Goal: Information Seeking & Learning: Learn about a topic

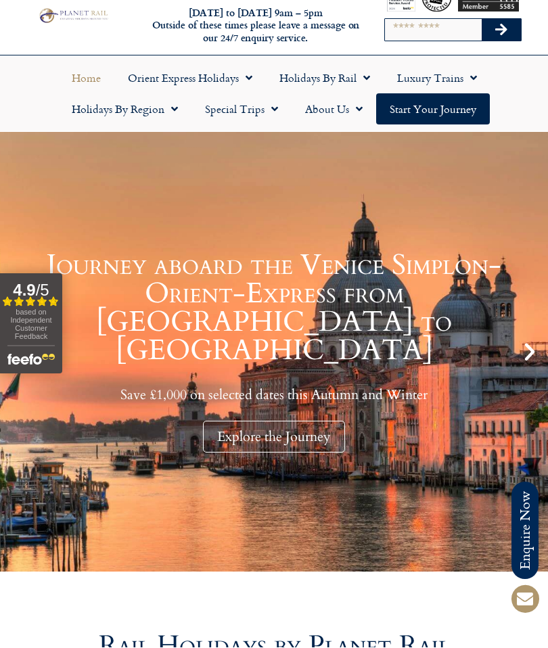
scroll to position [34, 0]
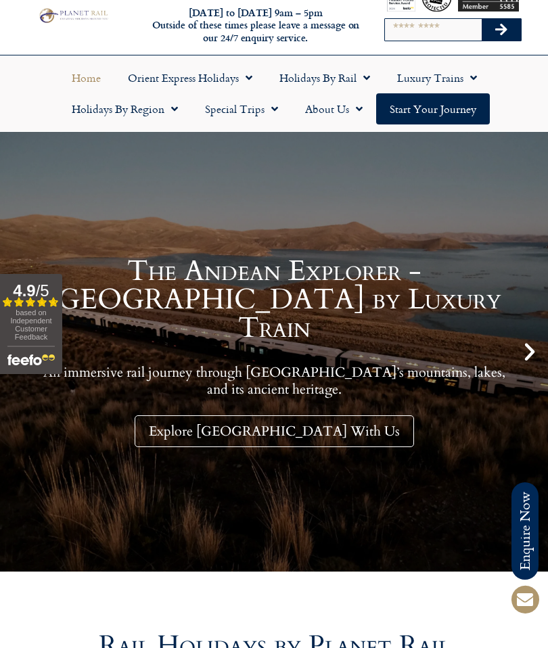
click at [50, 246] on div "The Andean Explorer - South America by Luxury Train An immersive rail journey t…" at bounding box center [274, 352] width 548 height 440
click at [485, 206] on div "The Andean Explorer - South America by Luxury Train An immersive rail journey t…" at bounding box center [274, 352] width 548 height 440
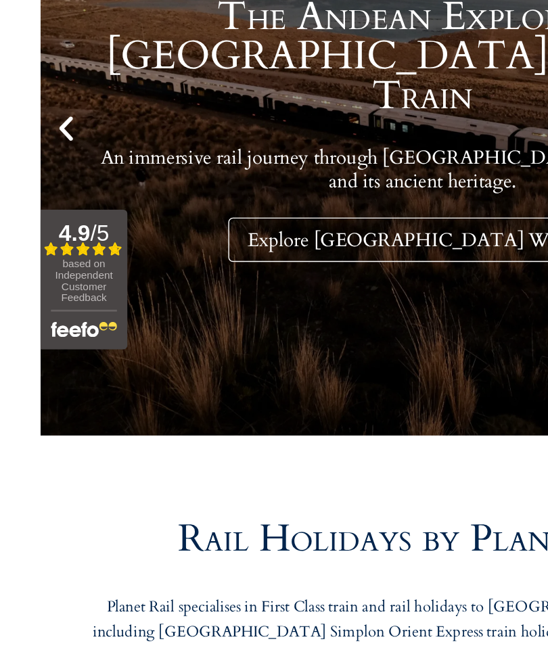
scroll to position [145, 0]
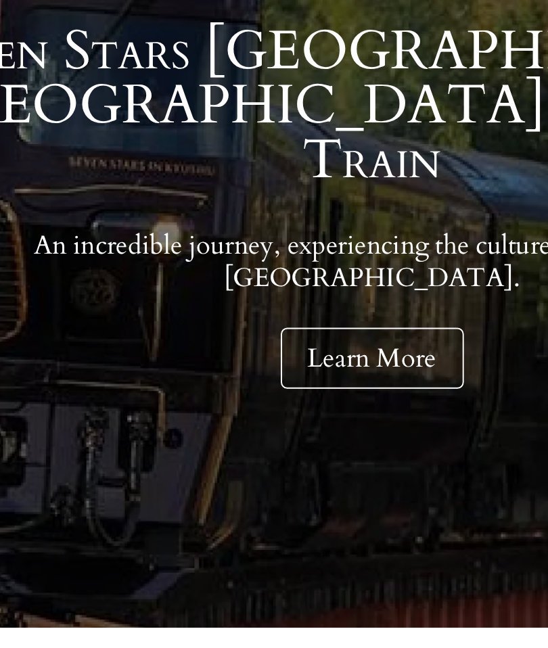
click at [227, 304] on link "Learn More" at bounding box center [274, 320] width 95 height 32
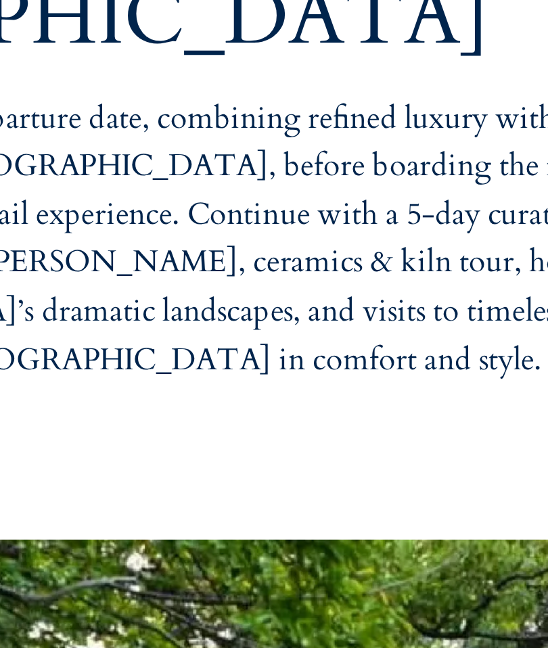
scroll to position [571, 0]
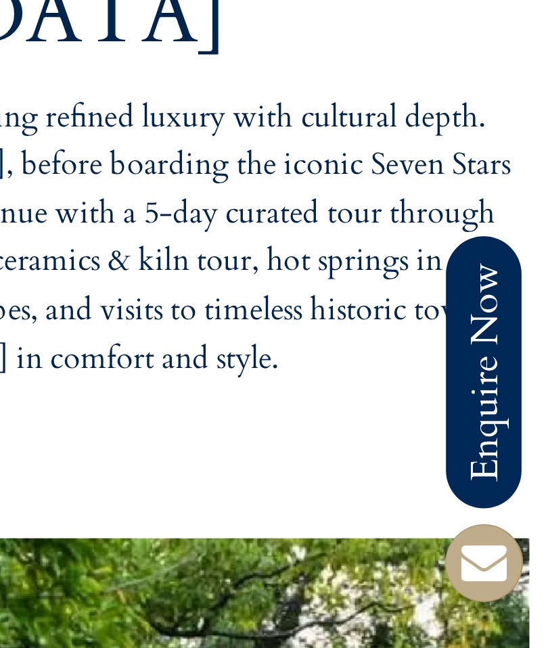
click at [508, 583] on span at bounding box center [524, 599] width 32 height 32
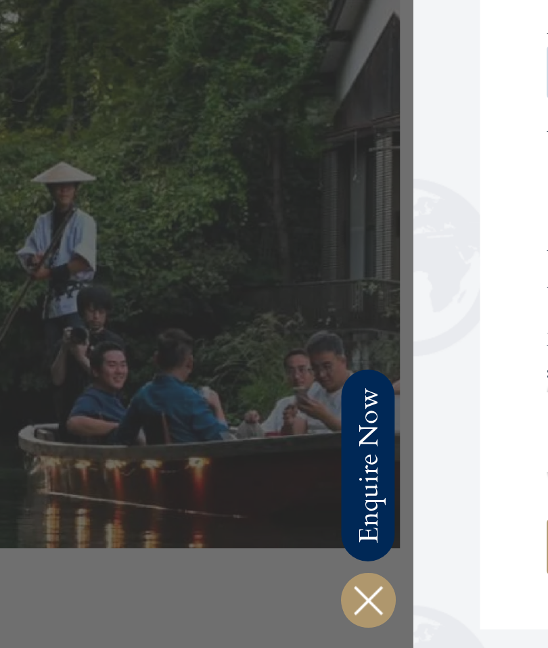
scroll to position [995, 0]
click at [191, 583] on icon at bounding box center [186, 599] width 32 height 32
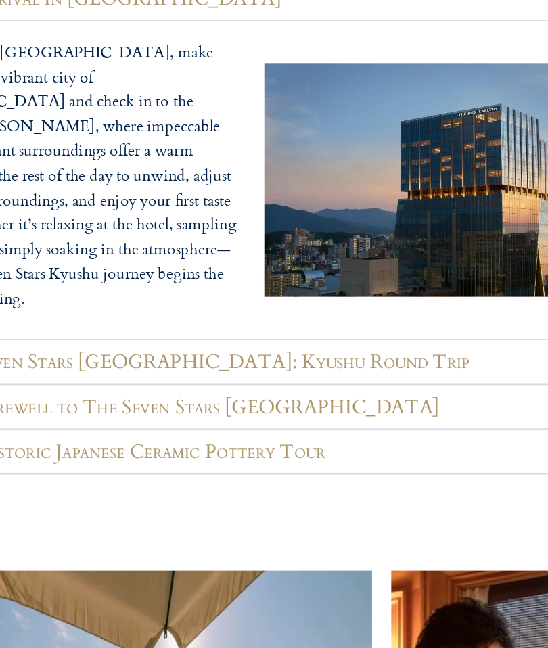
scroll to position [1991, 0]
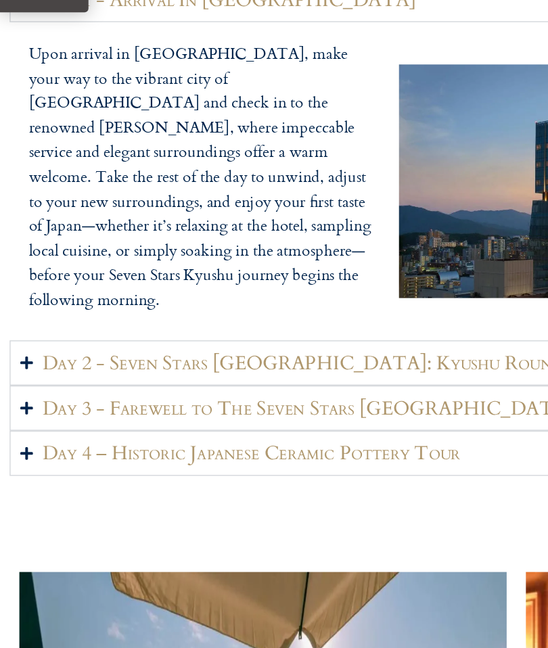
click at [215, 436] on h2 "Day 3 - Farewell to The Seven Stars [GEOGRAPHIC_DATA]" at bounding box center [217, 444] width 374 height 17
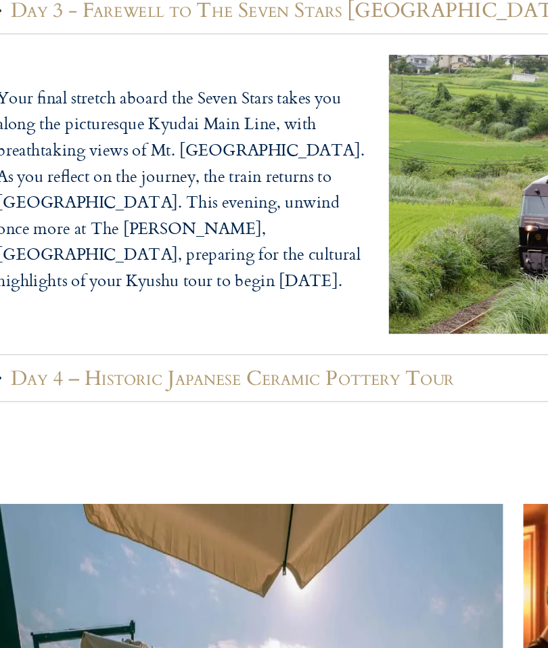
scroll to position [2026, 0]
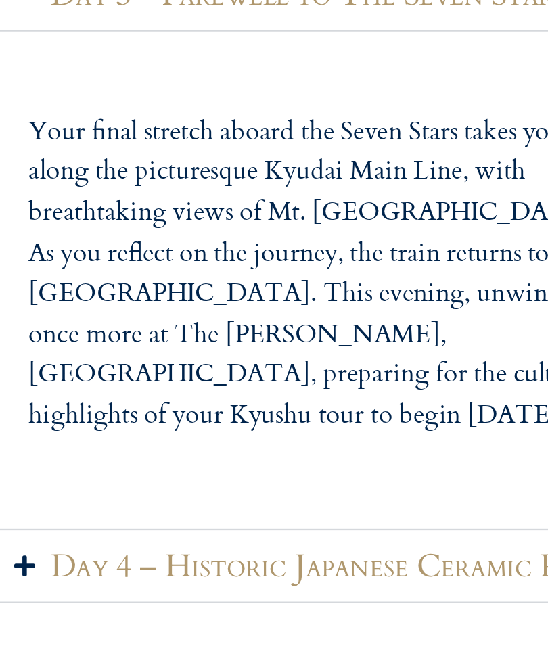
click at [222, 202] on div "Your final stretch aboard the Seven Stars takes you along the picturesque Kyuda…" at bounding box center [274, 308] width 534 height 212
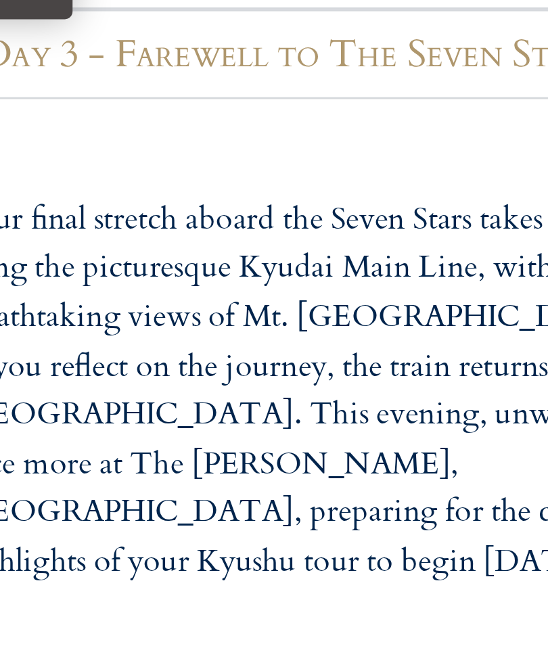
click at [165, 202] on div "Your final stretch aboard the Seven Stars takes you along the picturesque Kyuda…" at bounding box center [274, 308] width 534 height 212
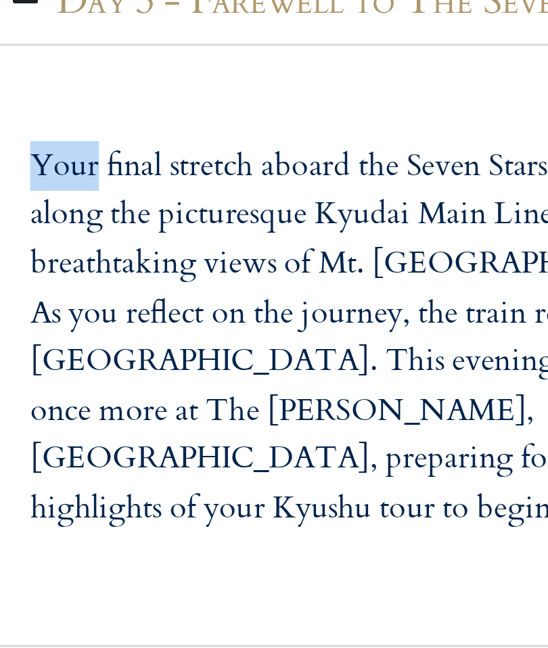
click at [168, 202] on div "Your final stretch aboard the Seven Stars takes you along the picturesque Kyuda…" at bounding box center [274, 308] width 534 height 212
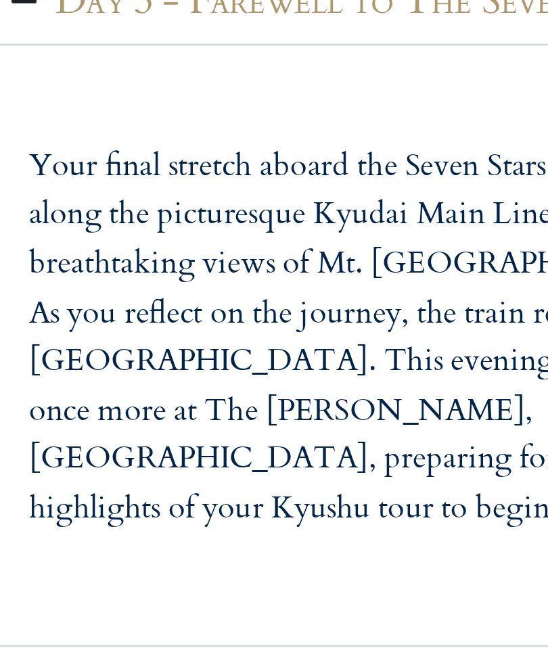
click at [120, 236] on p "Your final stretch aboard the Seven Stars takes you along the picturesque Kyuda…" at bounding box center [143, 305] width 247 height 139
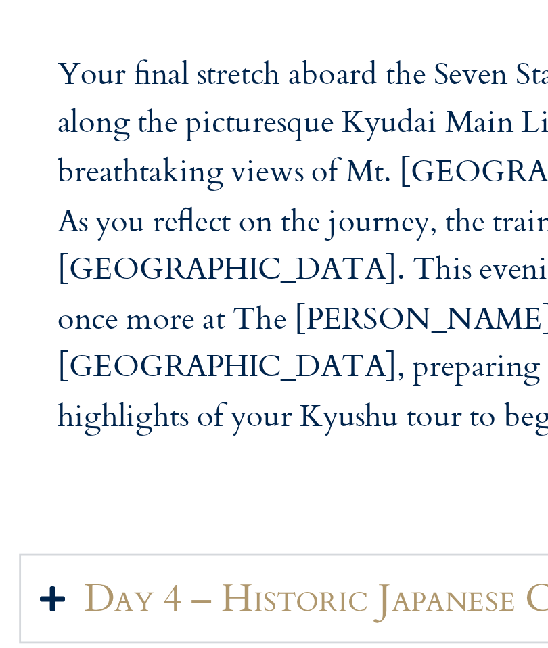
click at [191, 236] on p "Your final stretch aboard the Seven Stars takes you along the picturesque Kyuda…" at bounding box center [143, 305] width 247 height 139
